Goal: Task Accomplishment & Management: Use online tool/utility

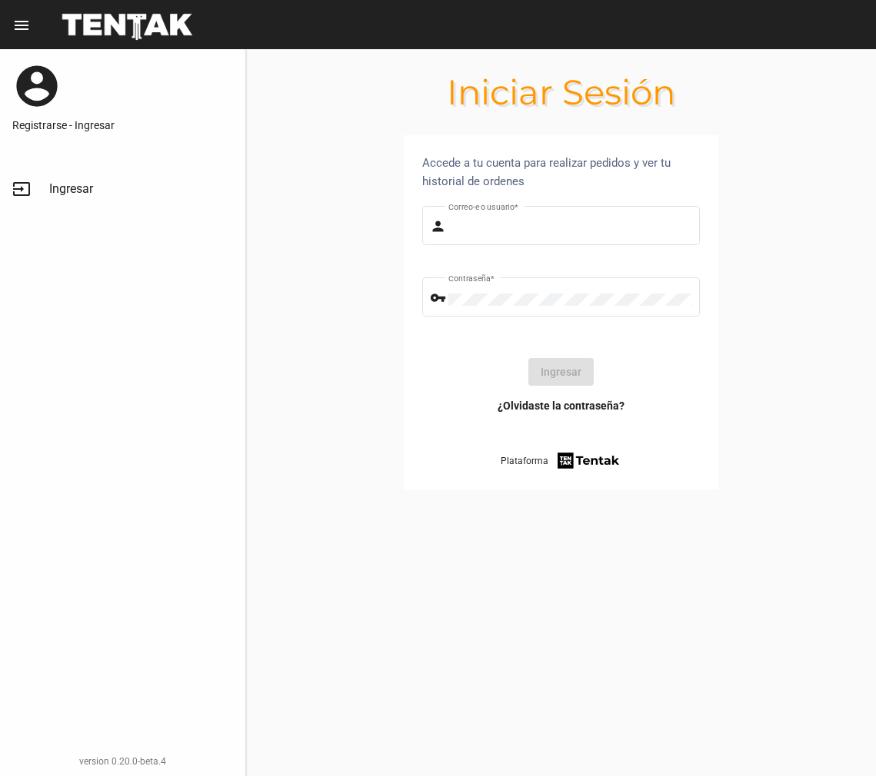
type input "dankehmb"
click at [561, 367] on button "Ingresar" at bounding box center [560, 372] width 65 height 28
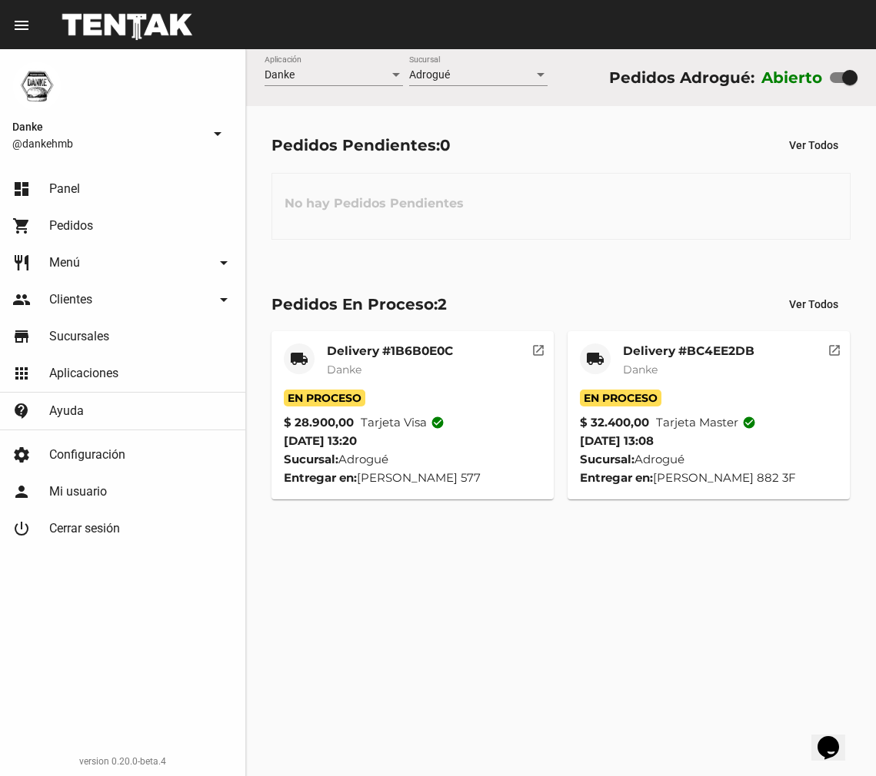
click at [84, 370] on span "Aplicaciones" at bounding box center [83, 373] width 69 height 15
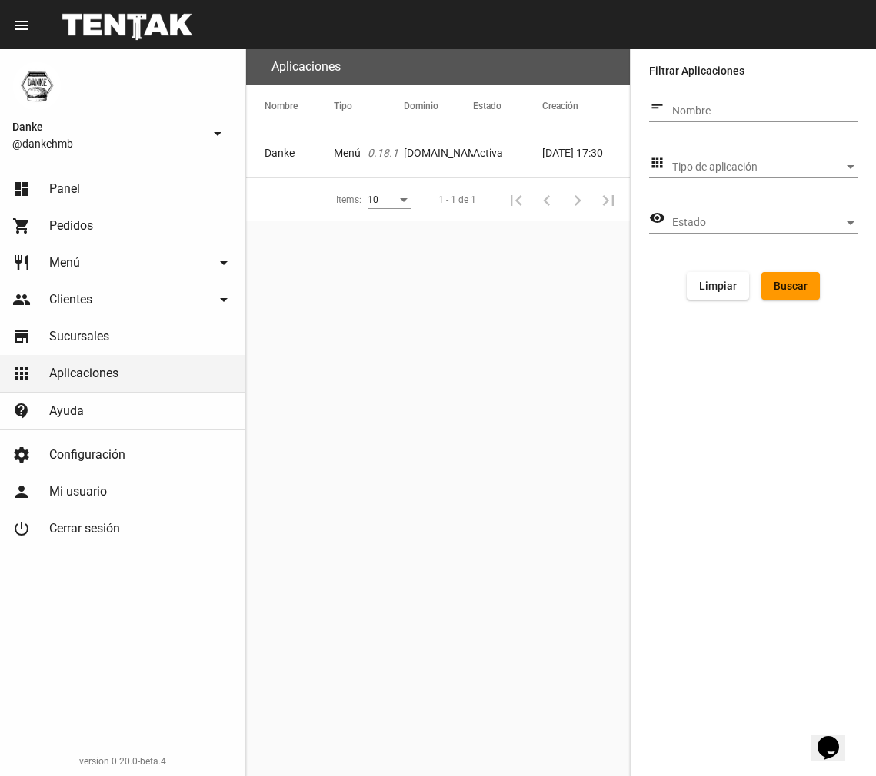
click at [370, 151] on icon "0.18.1" at bounding box center [382, 152] width 31 height 15
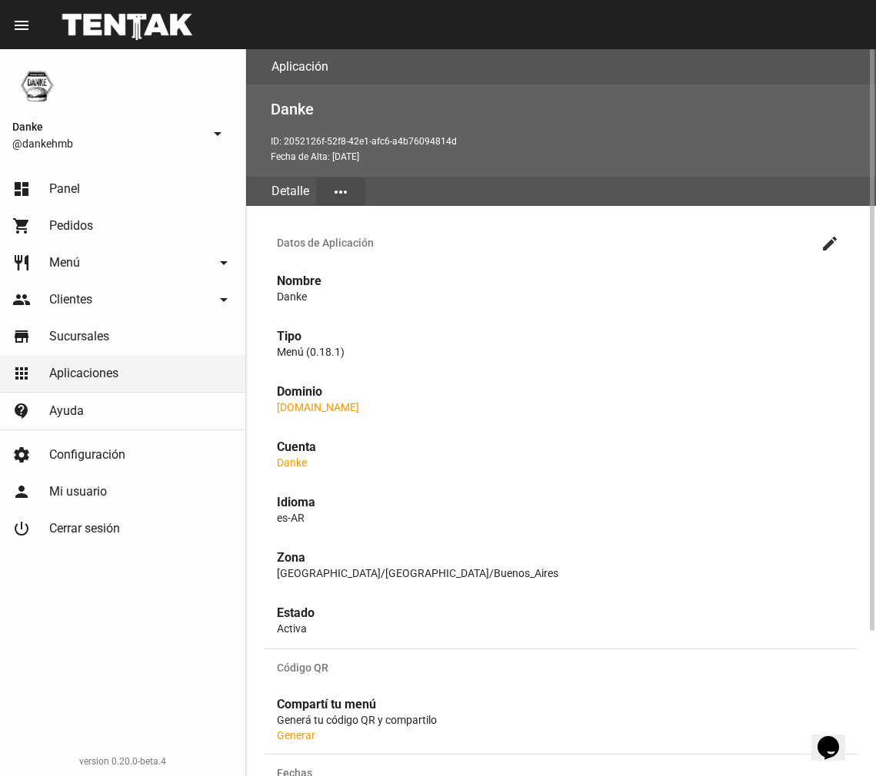
click at [340, 189] on mat-icon "more_horiz" at bounding box center [340, 192] width 18 height 18
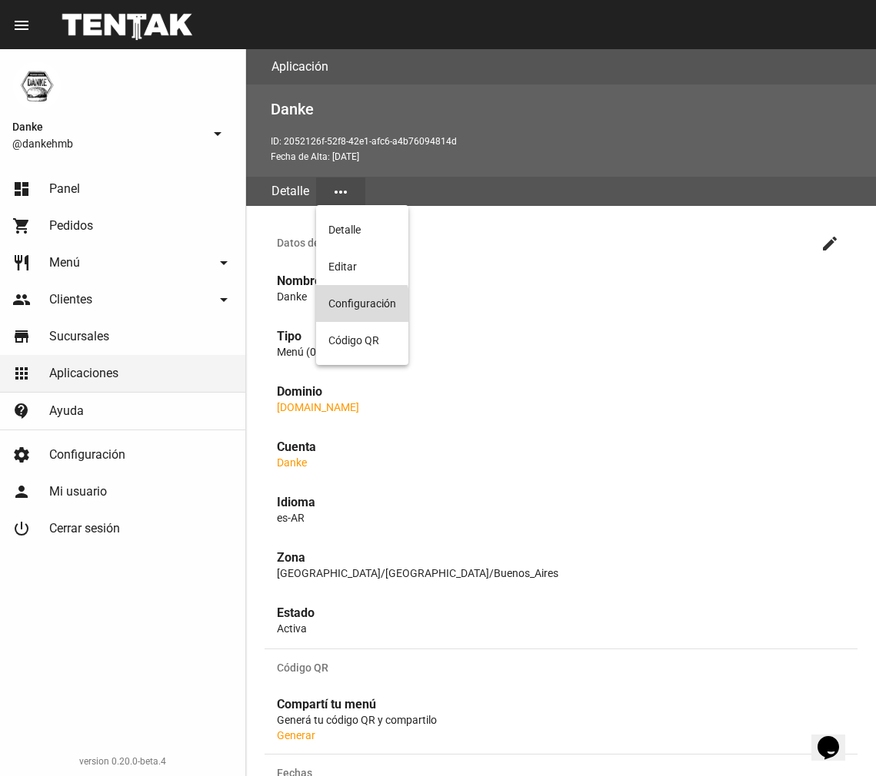
click at [351, 305] on button "Configuración" at bounding box center [362, 303] width 92 height 37
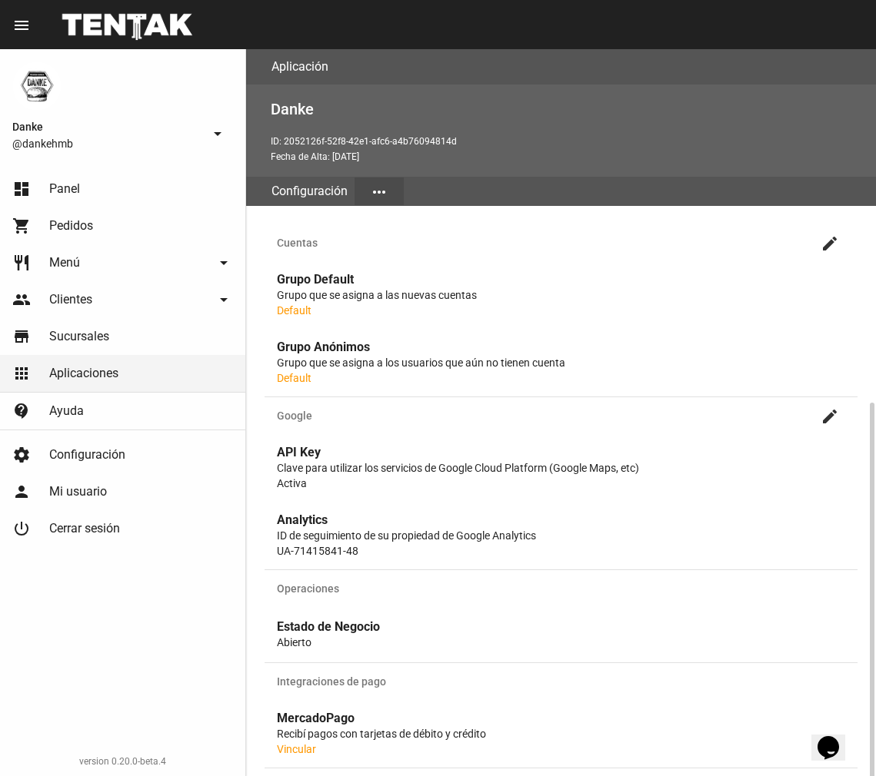
scroll to position [344, 0]
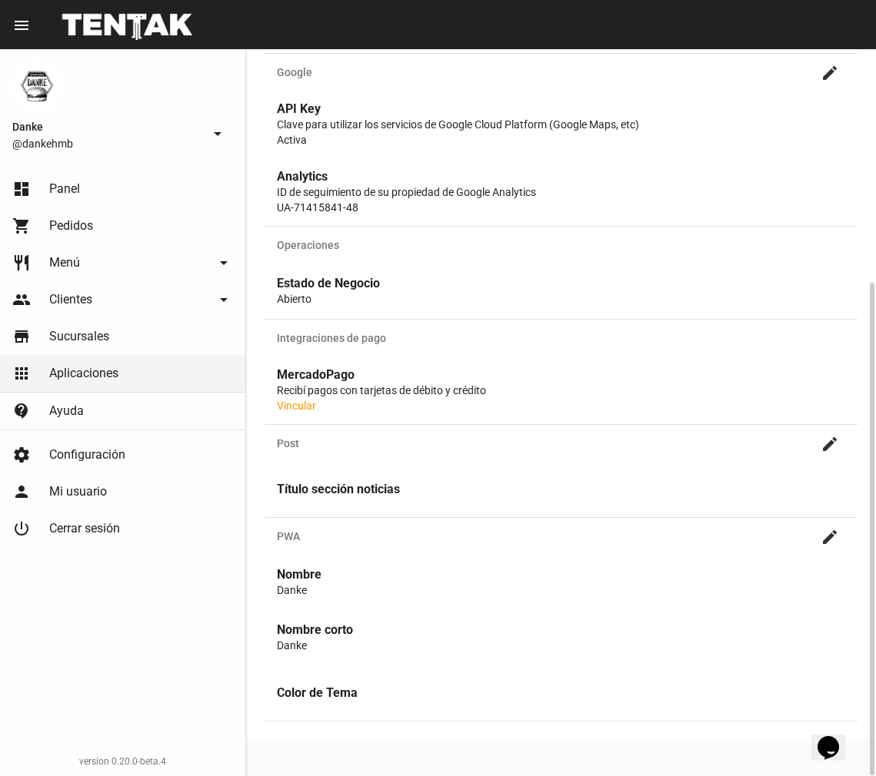
click at [297, 413] on div "MercadoPago Recibí pagos con tarjetas de débito y crédito Vincular" at bounding box center [560, 391] width 593 height 68
click at [299, 404] on link "Vincular" at bounding box center [296, 406] width 39 height 12
